Goal: Check status: Check status

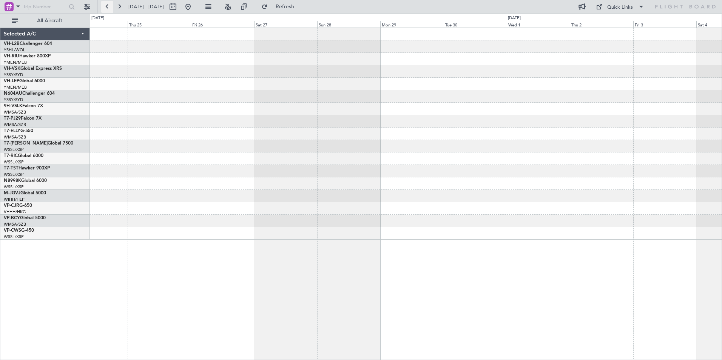
click at [108, 8] on button at bounding box center [107, 7] width 12 height 12
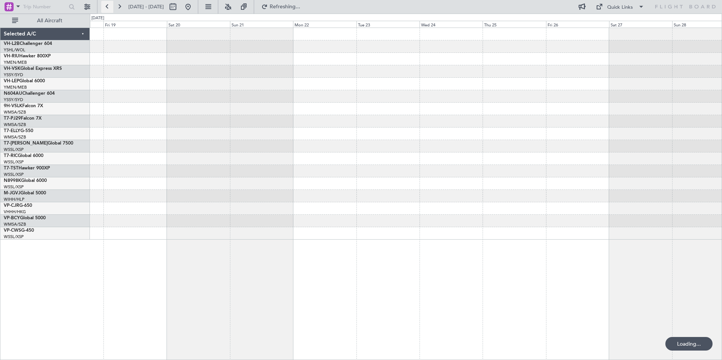
click at [108, 8] on button at bounding box center [107, 7] width 12 height 12
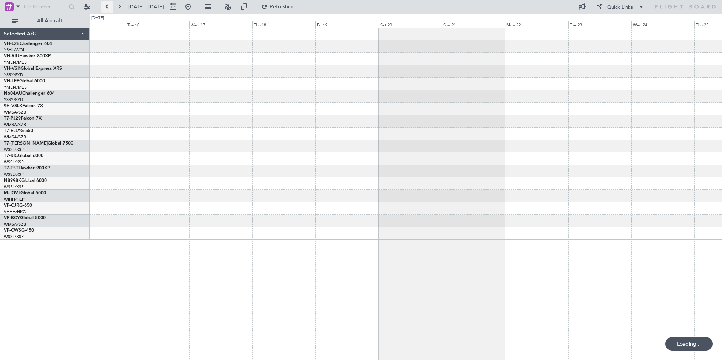
click at [108, 8] on button at bounding box center [107, 7] width 12 height 12
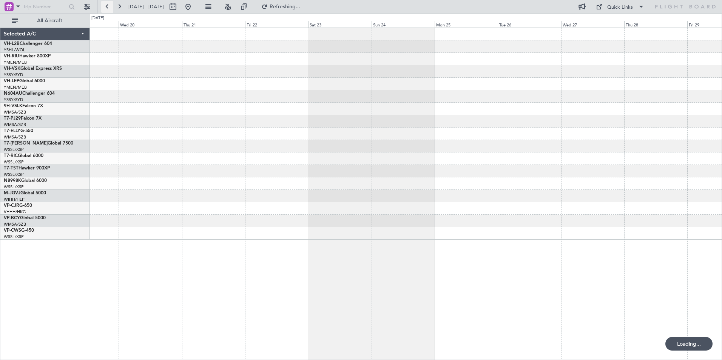
click at [108, 8] on button at bounding box center [107, 7] width 12 height 12
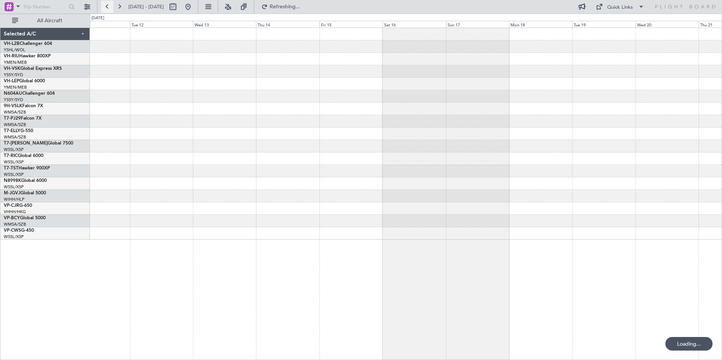
click at [108, 8] on button at bounding box center [107, 7] width 12 height 12
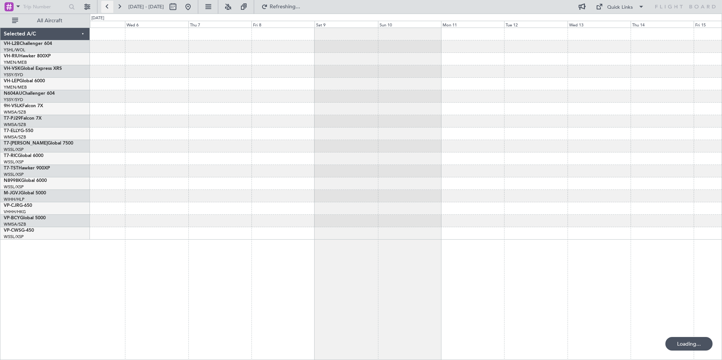
click at [108, 8] on button at bounding box center [107, 7] width 12 height 12
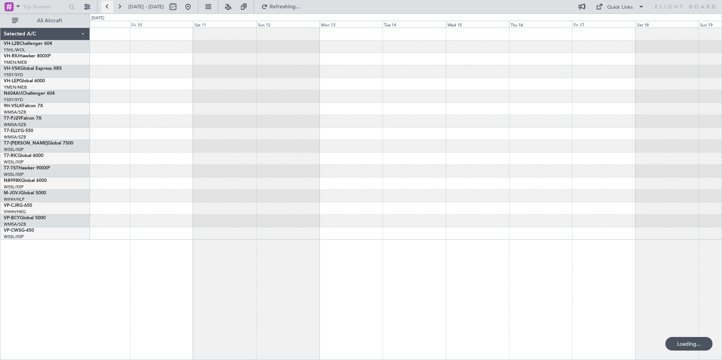
click at [108, 8] on button at bounding box center [107, 7] width 12 height 12
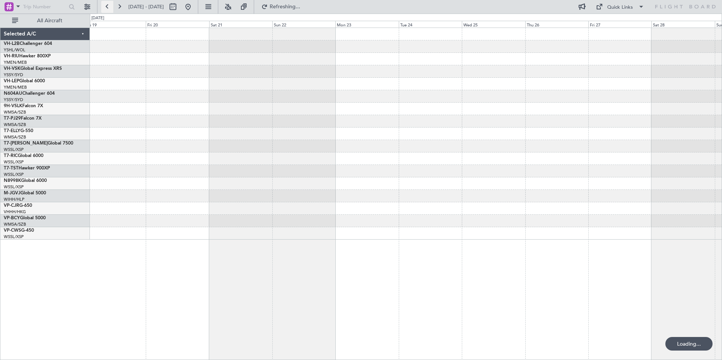
click at [108, 8] on button at bounding box center [107, 7] width 12 height 12
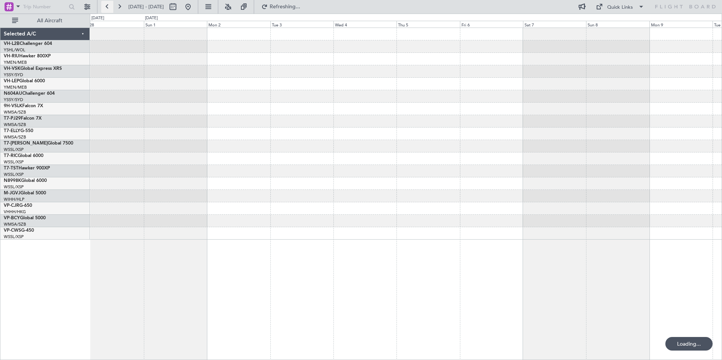
click at [108, 8] on button at bounding box center [107, 7] width 12 height 12
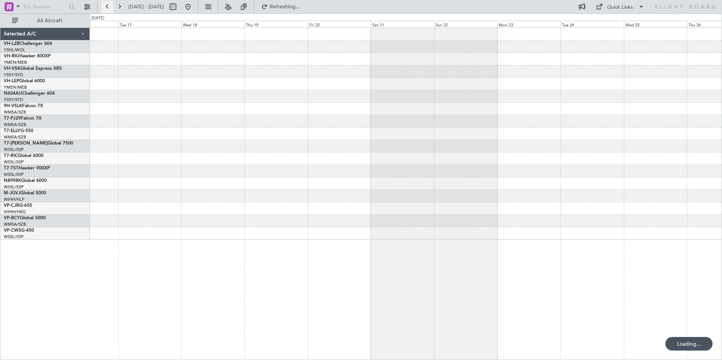
click at [108, 8] on button at bounding box center [107, 7] width 12 height 12
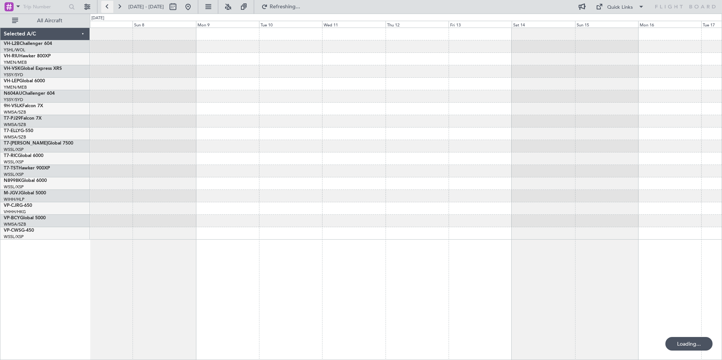
click at [108, 8] on button at bounding box center [107, 7] width 12 height 12
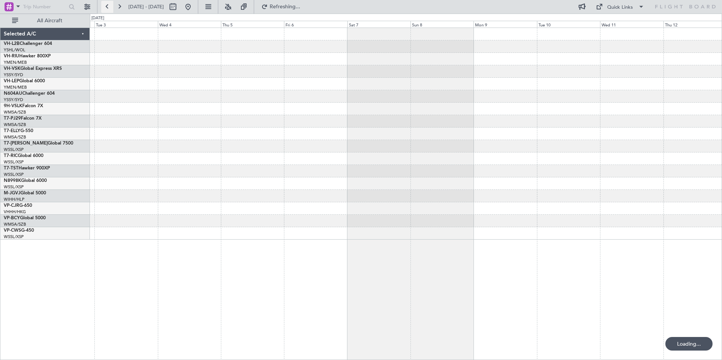
click at [108, 8] on button at bounding box center [107, 7] width 12 height 12
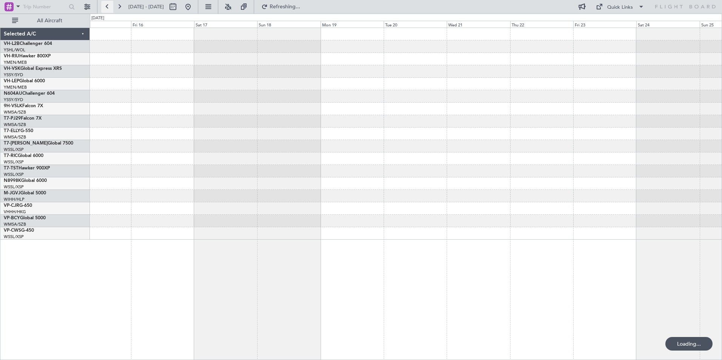
click at [108, 8] on button at bounding box center [107, 7] width 12 height 12
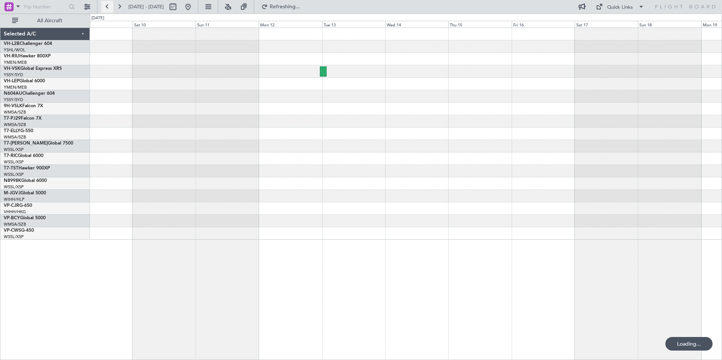
click at [108, 8] on button at bounding box center [107, 7] width 12 height 12
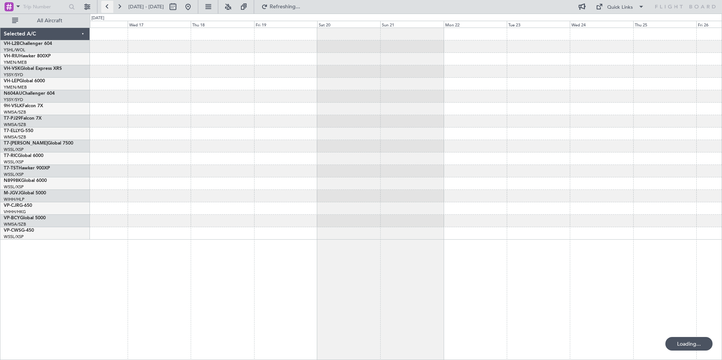
click at [108, 8] on button at bounding box center [107, 7] width 12 height 12
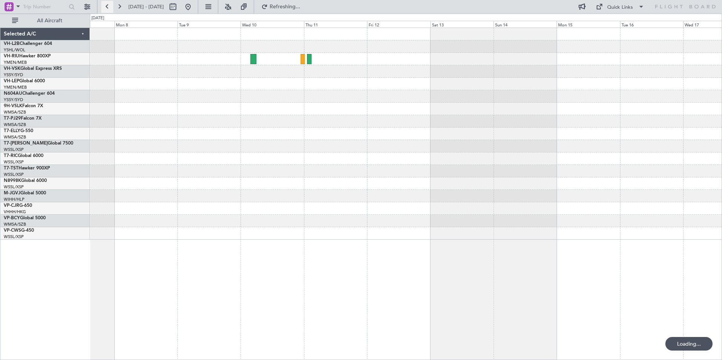
click at [108, 8] on button at bounding box center [107, 7] width 12 height 12
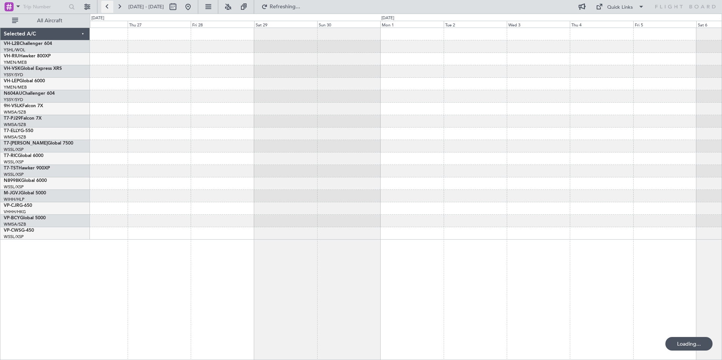
click at [108, 8] on button at bounding box center [107, 7] width 12 height 12
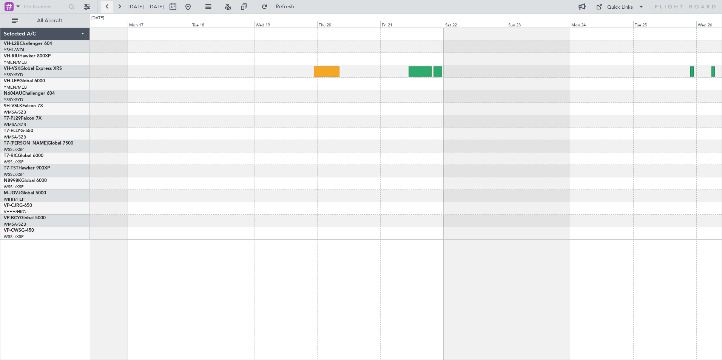
click at [108, 8] on button at bounding box center [107, 7] width 12 height 12
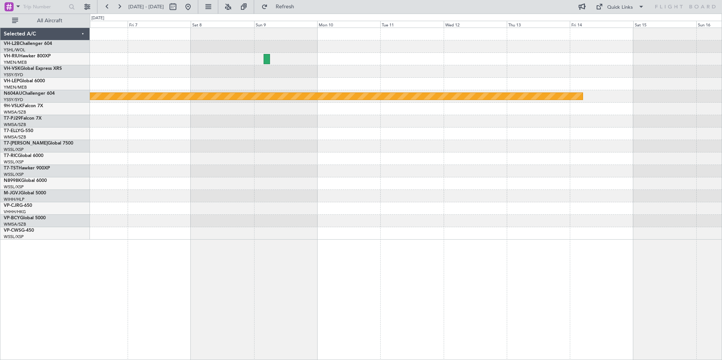
click at [63, 138] on div "Planned Maint Sydney ([PERSON_NAME] Intl) Selected A/C VH-L2B Challenger 604 YS…" at bounding box center [361, 187] width 722 height 346
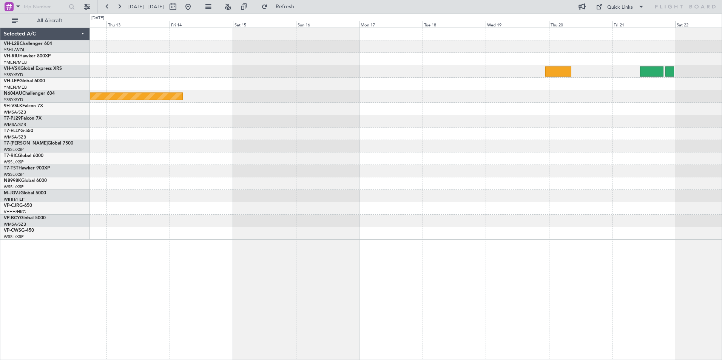
click at [168, 120] on div at bounding box center [405, 121] width 631 height 12
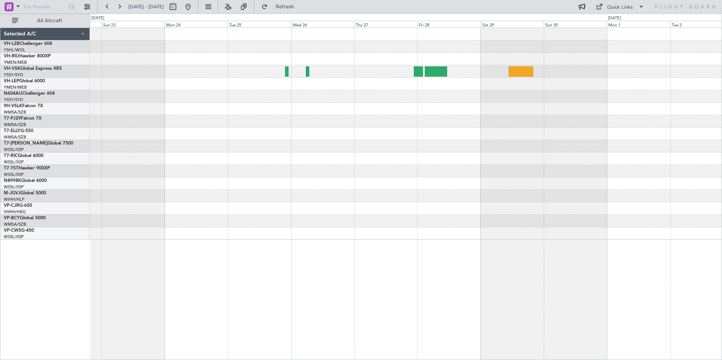
click at [192, 129] on div at bounding box center [405, 134] width 631 height 212
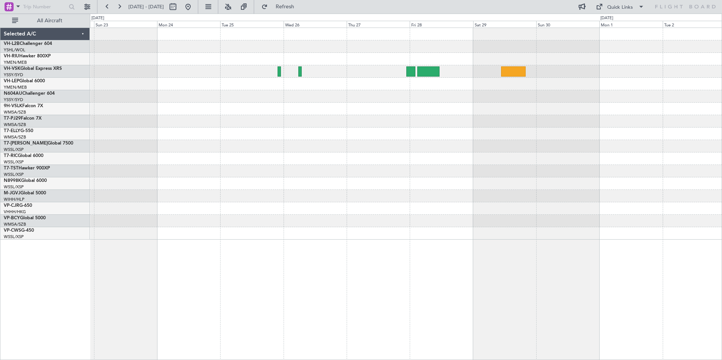
click at [315, 145] on div at bounding box center [405, 134] width 631 height 212
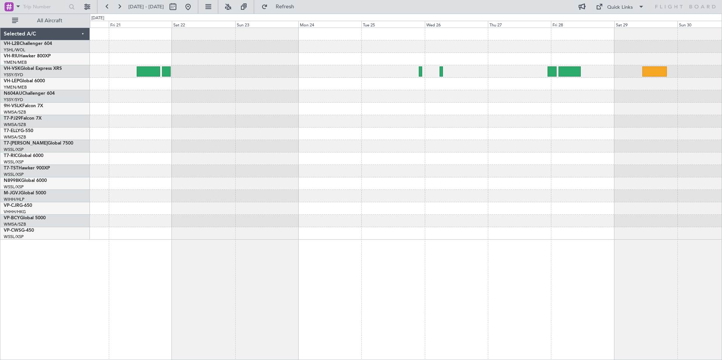
click at [539, 133] on div at bounding box center [405, 134] width 631 height 212
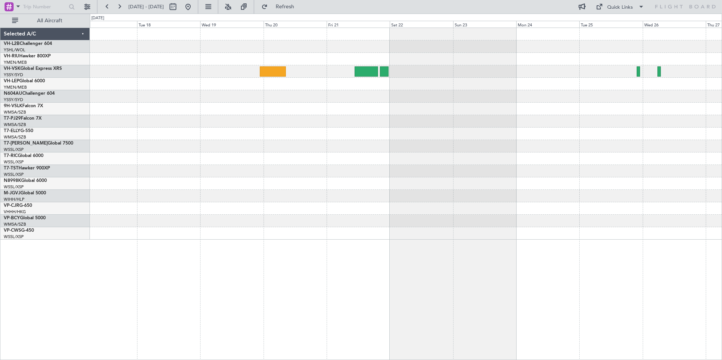
click at [611, 141] on div at bounding box center [405, 134] width 631 height 212
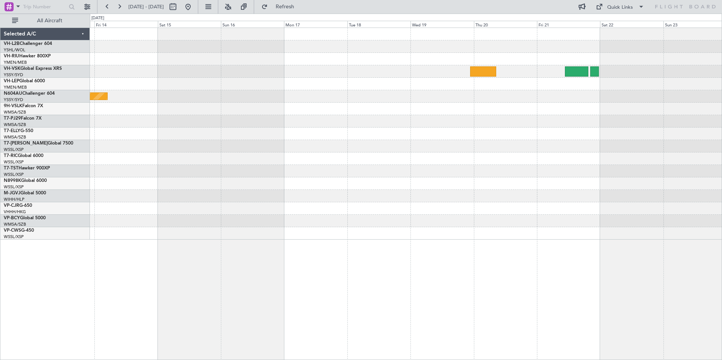
click at [686, 161] on div "Planned Maint Sydney ([PERSON_NAME] Intl)" at bounding box center [405, 134] width 631 height 212
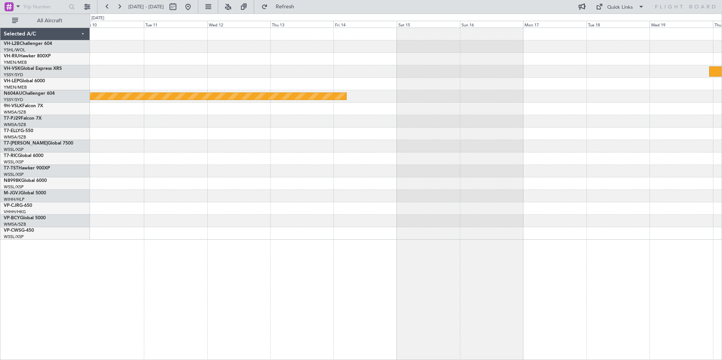
click at [686, 160] on div "Planned Maint Sydney ([PERSON_NAME] Intl)" at bounding box center [405, 134] width 631 height 212
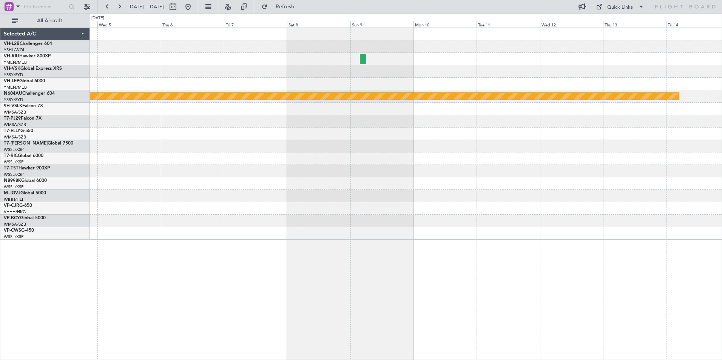
click at [612, 172] on div "Planned Maint Sydney ([PERSON_NAME] Intl)" at bounding box center [405, 134] width 631 height 212
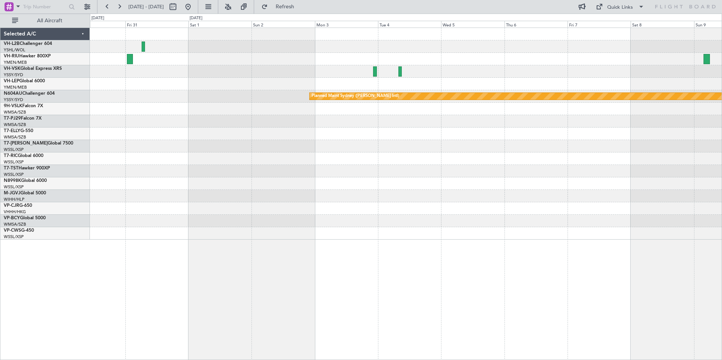
click at [680, 196] on div "Planned Maint Sydney ([PERSON_NAME] Intl)" at bounding box center [405, 134] width 631 height 212
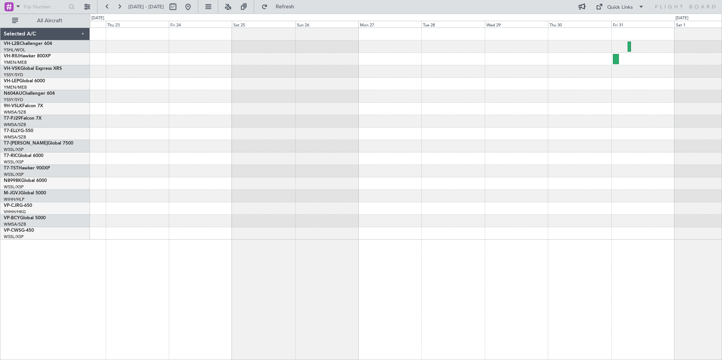
click at [579, 175] on div "Planned Maint Sydney ([PERSON_NAME] Intl)" at bounding box center [405, 134] width 631 height 212
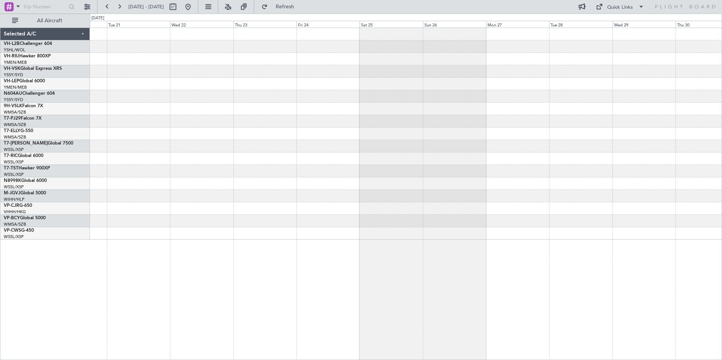
click at [626, 192] on div at bounding box center [405, 134] width 631 height 212
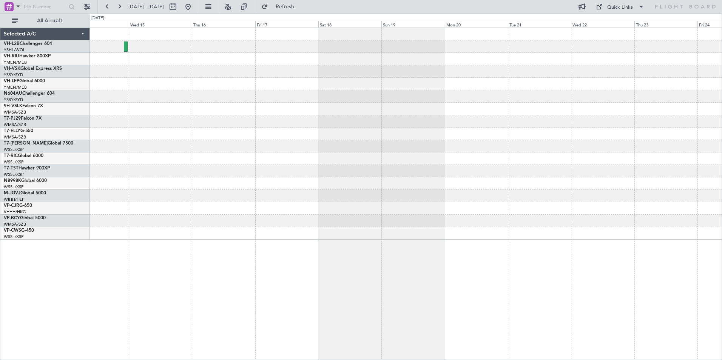
click at [677, 209] on div at bounding box center [405, 134] width 631 height 212
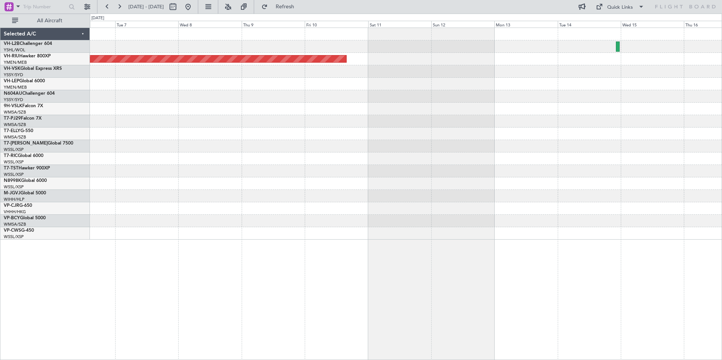
click at [637, 172] on div "Planned Maint [GEOGRAPHIC_DATA] ([GEOGRAPHIC_DATA])" at bounding box center [405, 134] width 631 height 212
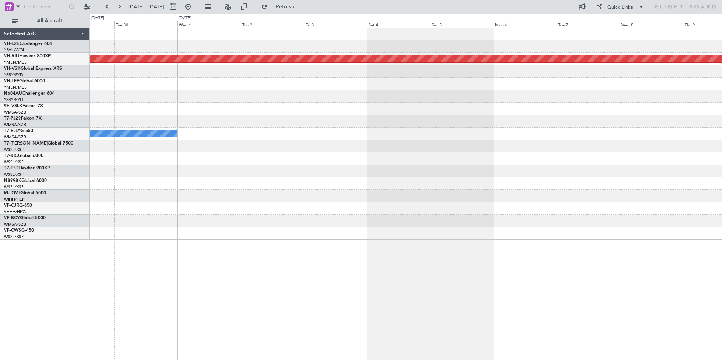
click at [684, 184] on div "Planned Maint [GEOGRAPHIC_DATA] ([GEOGRAPHIC_DATA]) [PERSON_NAME]" at bounding box center [405, 134] width 631 height 212
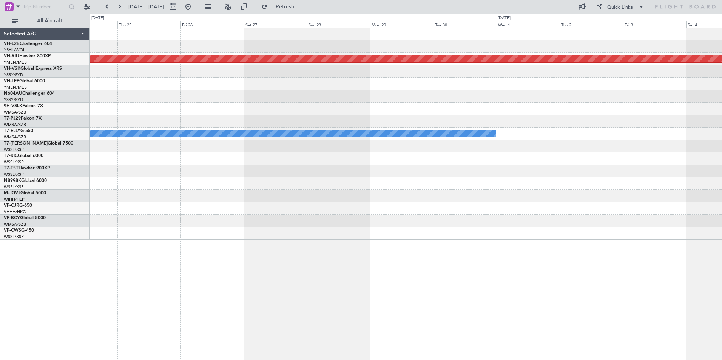
click at [694, 168] on div "Planned Maint [GEOGRAPHIC_DATA] ([GEOGRAPHIC_DATA]) [PERSON_NAME]" at bounding box center [405, 134] width 631 height 212
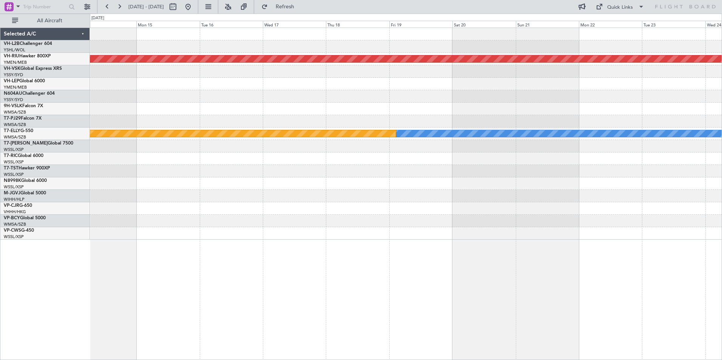
click at [581, 146] on div "Planned Maint [GEOGRAPHIC_DATA] ([GEOGRAPHIC_DATA]) [PERSON_NAME] Planned Maint…" at bounding box center [405, 134] width 631 height 212
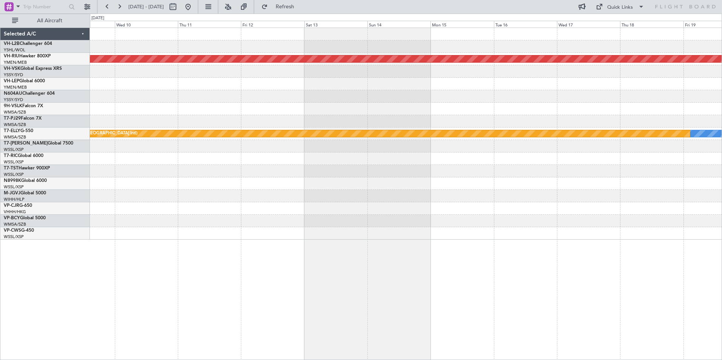
click at [619, 142] on div "Planned Maint [GEOGRAPHIC_DATA] ([GEOGRAPHIC_DATA]) [PERSON_NAME] Planned Maint…" at bounding box center [405, 134] width 631 height 212
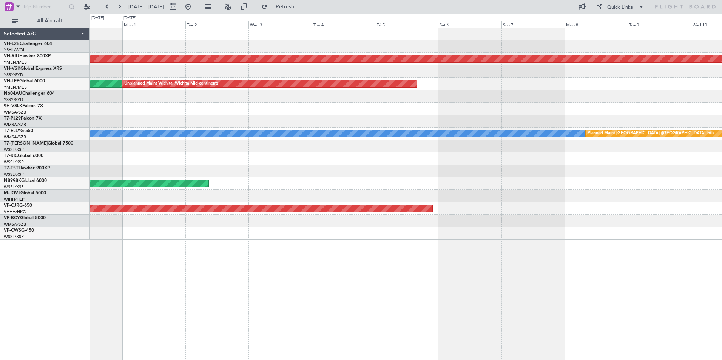
click at [627, 137] on div "Planned Maint [GEOGRAPHIC_DATA] ([GEOGRAPHIC_DATA]) Unplanned Maint Wichita (Wi…" at bounding box center [405, 134] width 631 height 212
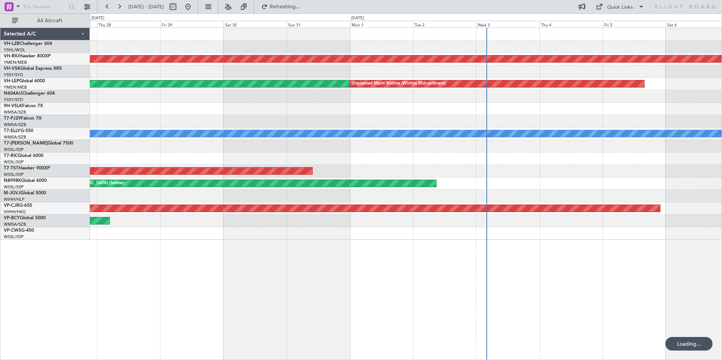
click at [406, 99] on div "Planned Maint [GEOGRAPHIC_DATA] ([GEOGRAPHIC_DATA]) Unplanned Maint Sydney ([PE…" at bounding box center [405, 134] width 631 height 212
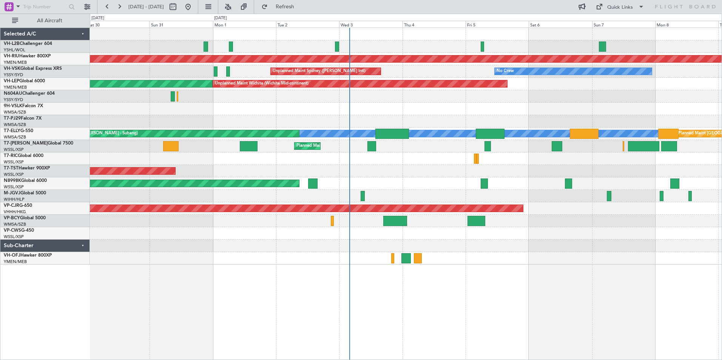
click at [383, 86] on div "Planned Maint [GEOGRAPHIC_DATA] ([GEOGRAPHIC_DATA]) Planned Maint [GEOGRAPHIC_D…" at bounding box center [405, 146] width 631 height 237
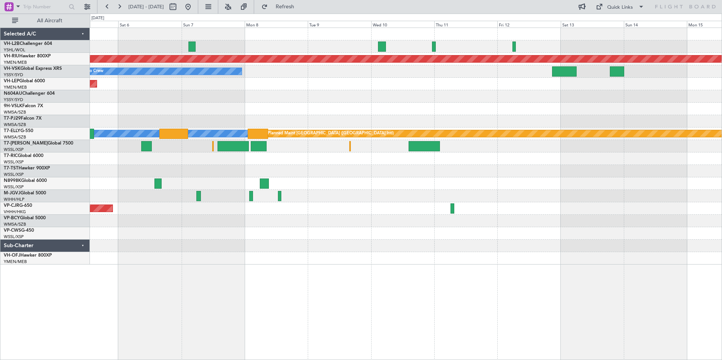
click at [57, 55] on div "Planned Maint [GEOGRAPHIC_DATA] ([GEOGRAPHIC_DATA]) No Crew Unplanned Maint Syd…" at bounding box center [361, 187] width 722 height 346
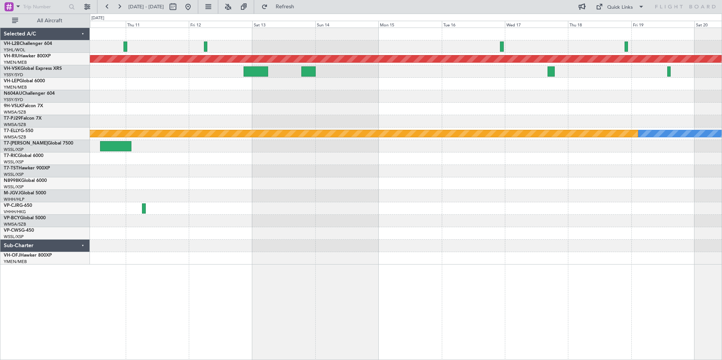
click at [151, 65] on div "Planned Maint [GEOGRAPHIC_DATA] ([GEOGRAPHIC_DATA]) No Crew [PERSON_NAME] Plann…" at bounding box center [405, 146] width 631 height 237
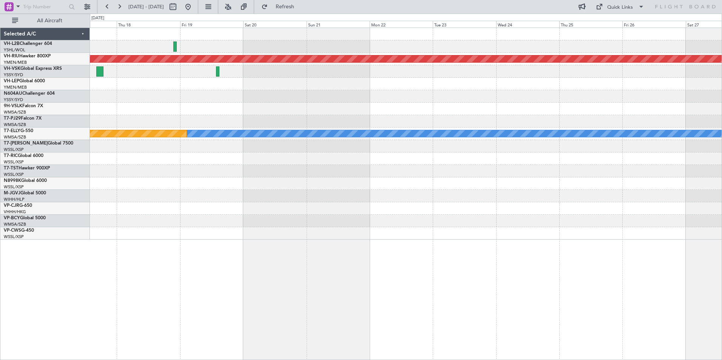
click at [166, 76] on div "Planned Maint [GEOGRAPHIC_DATA] ([GEOGRAPHIC_DATA]) [PERSON_NAME] Planned Maint…" at bounding box center [405, 134] width 631 height 212
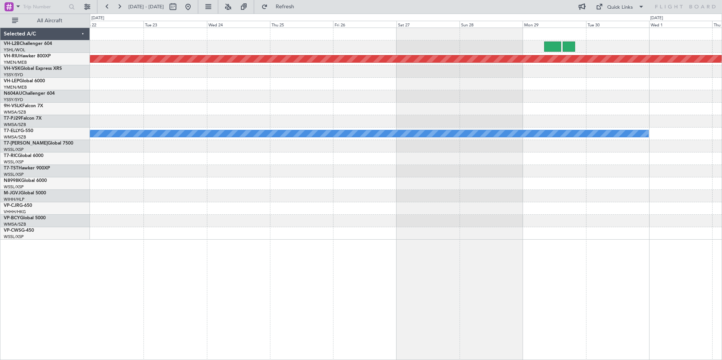
click at [170, 75] on div "Planned Maint [GEOGRAPHIC_DATA] ([GEOGRAPHIC_DATA]) [PERSON_NAME]" at bounding box center [405, 134] width 631 height 212
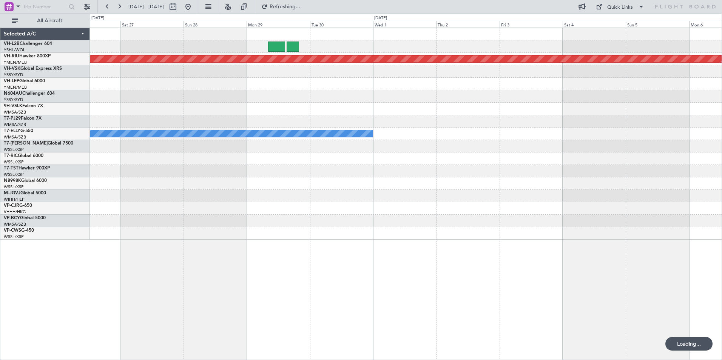
click at [46, 68] on div "Planned Maint [GEOGRAPHIC_DATA] ([GEOGRAPHIC_DATA]) [PERSON_NAME] Selected A/C …" at bounding box center [361, 187] width 722 height 346
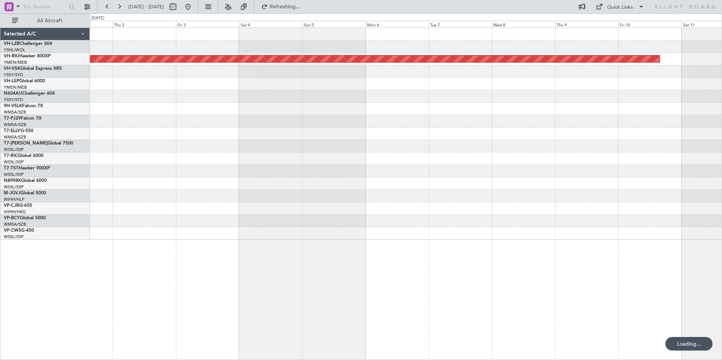
click at [81, 81] on div "Planned Maint [GEOGRAPHIC_DATA] ([GEOGRAPHIC_DATA]) [PERSON_NAME] Selected A/C …" at bounding box center [361, 187] width 722 height 346
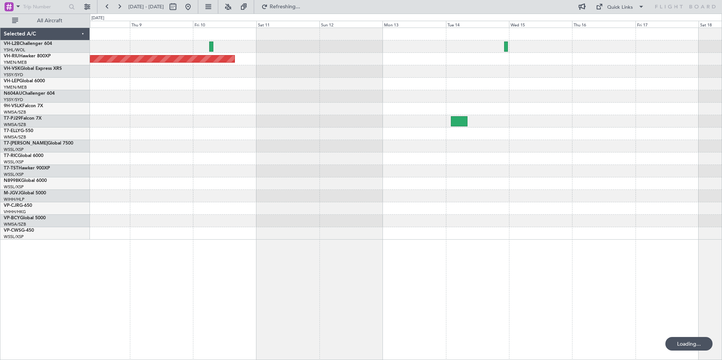
click at [169, 79] on div "Planned Maint [GEOGRAPHIC_DATA] ([GEOGRAPHIC_DATA])" at bounding box center [405, 134] width 631 height 212
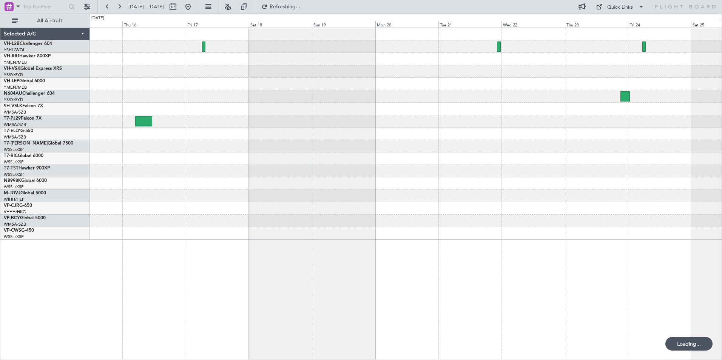
click at [78, 82] on div "Selected A/C VH-L2B Challenger 604 YSHL/WOL Wollongong VH-RIU Hawker 800XP YMEN…" at bounding box center [361, 187] width 722 height 346
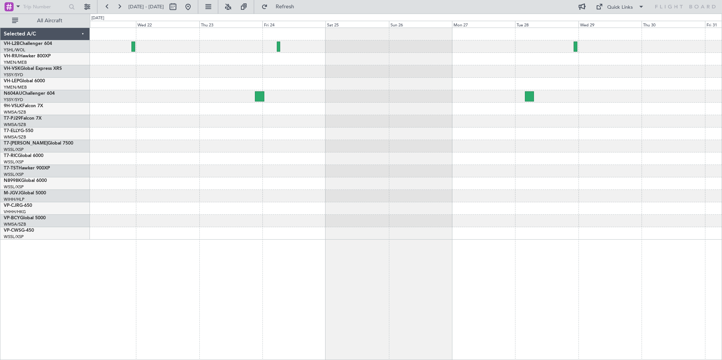
click at [179, 99] on div at bounding box center [405, 134] width 631 height 212
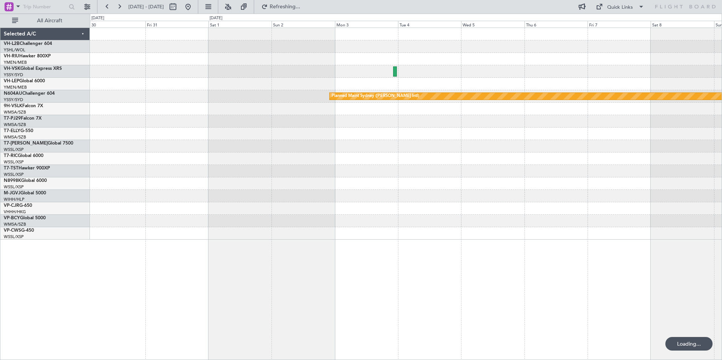
click at [154, 71] on div at bounding box center [405, 71] width 631 height 12
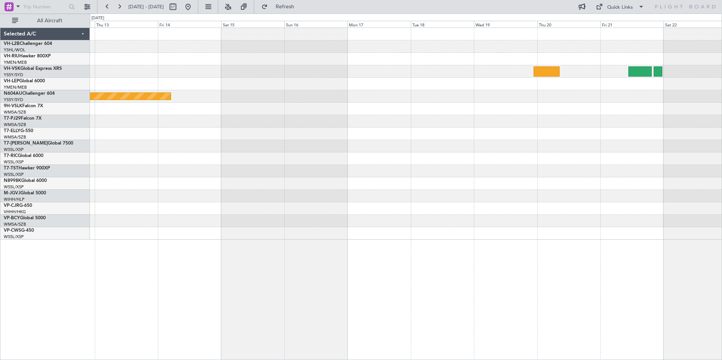
click at [120, 77] on div "Planned Maint Sydney ([PERSON_NAME] Intl)" at bounding box center [405, 134] width 631 height 212
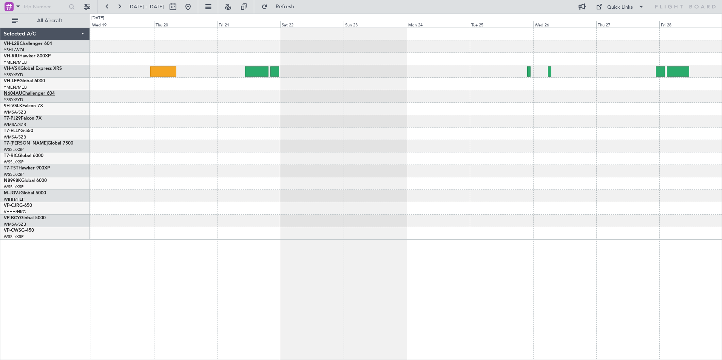
click at [20, 93] on span "N604AU" at bounding box center [13, 93] width 18 height 5
